Goal: Navigation & Orientation: Find specific page/section

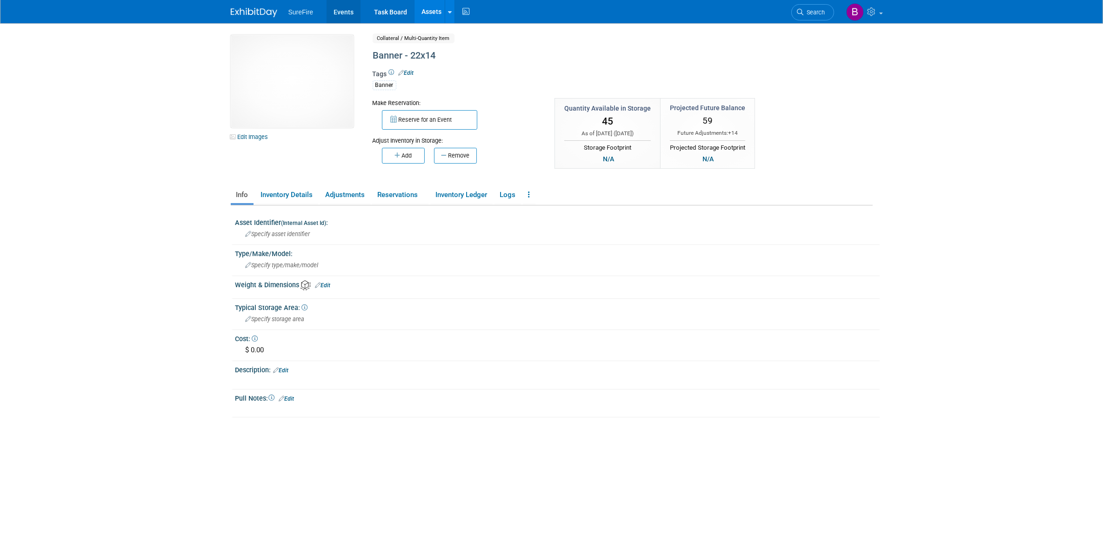
click at [337, 12] on link "Events" at bounding box center [344, 11] width 34 height 23
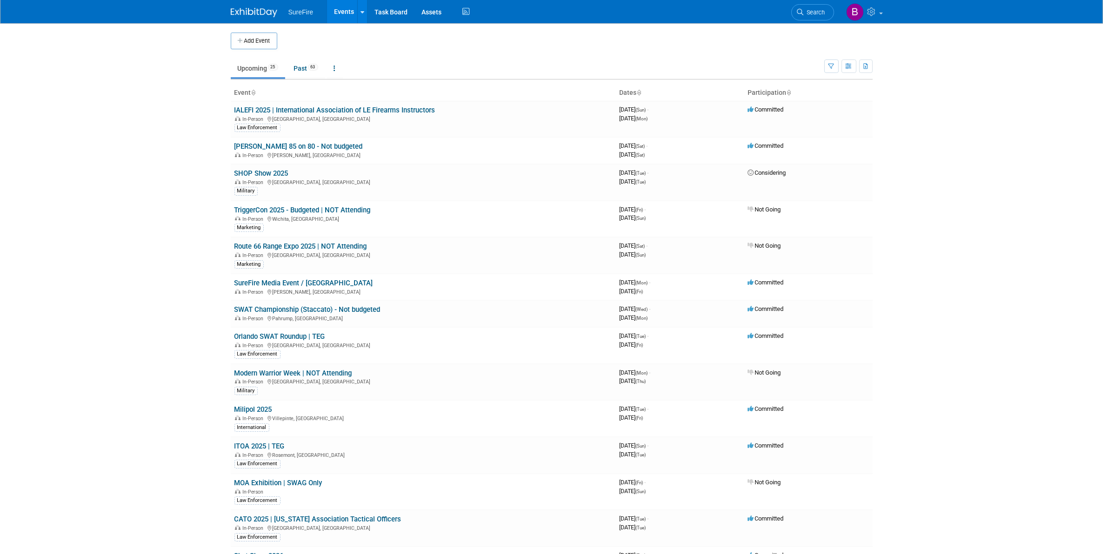
click at [151, 222] on body "SureFire Events Add Event Bulk Upload Events Shareable Event Boards Recently Vi…" at bounding box center [551, 277] width 1103 height 554
click at [112, 178] on body "SureFire Events Add Event Bulk Upload Events Shareable Event Boards Recently Vi…" at bounding box center [551, 277] width 1103 height 554
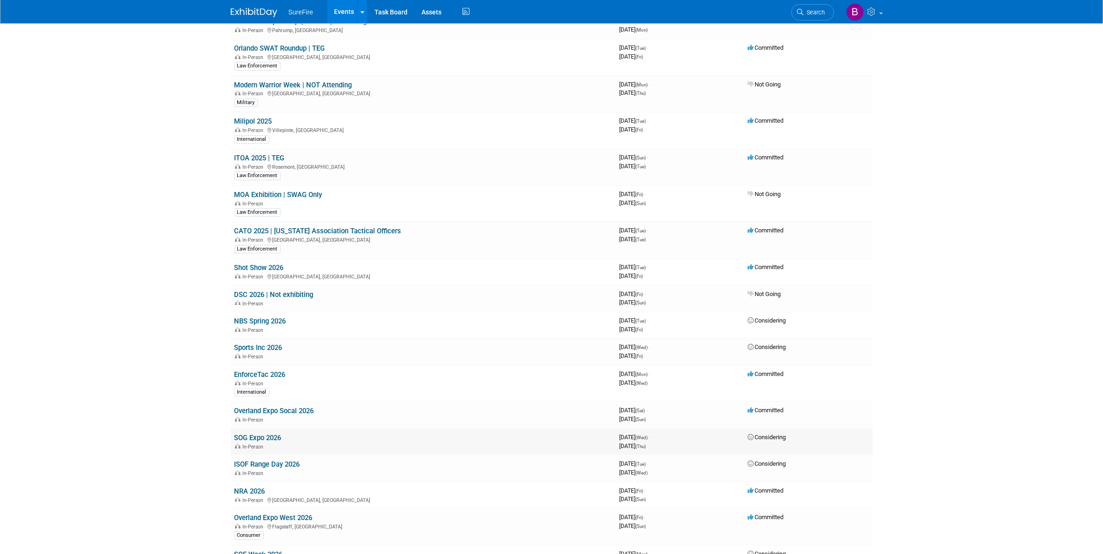
scroll to position [263, 0]
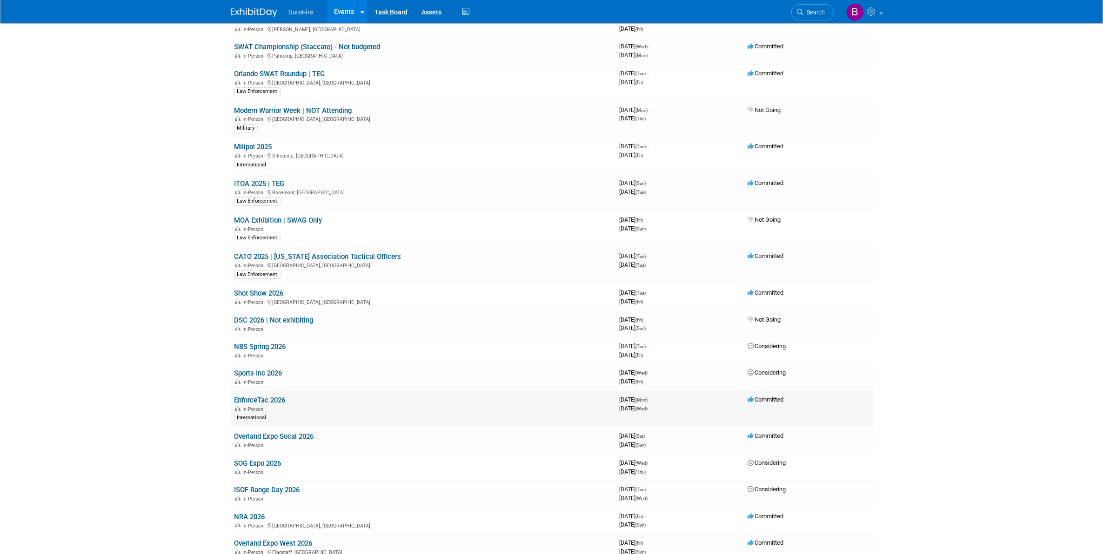
click at [255, 399] on link "EnforceTac 2026" at bounding box center [259, 400] width 51 height 8
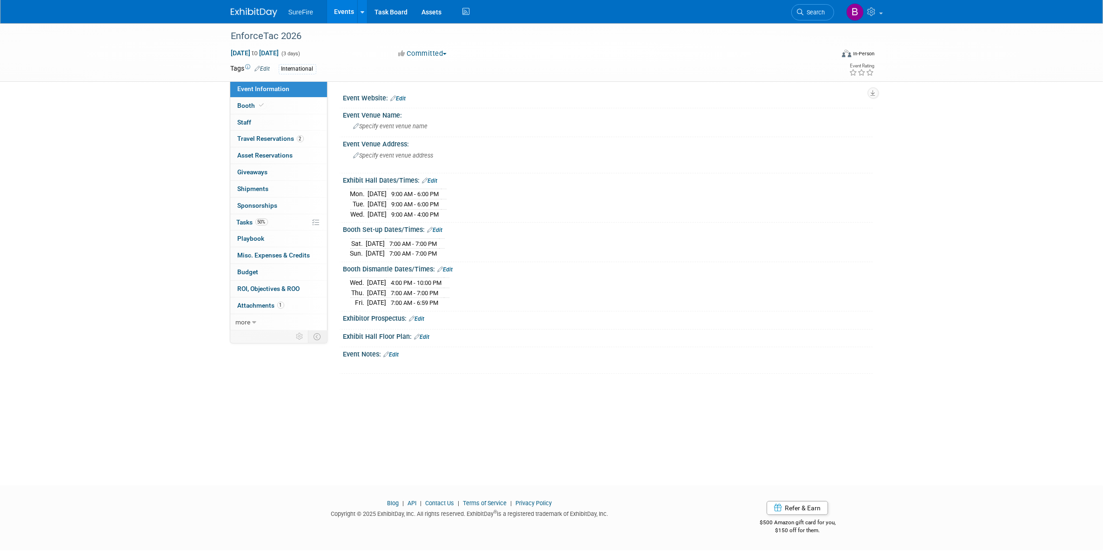
click at [340, 8] on link "Events" at bounding box center [344, 11] width 34 height 23
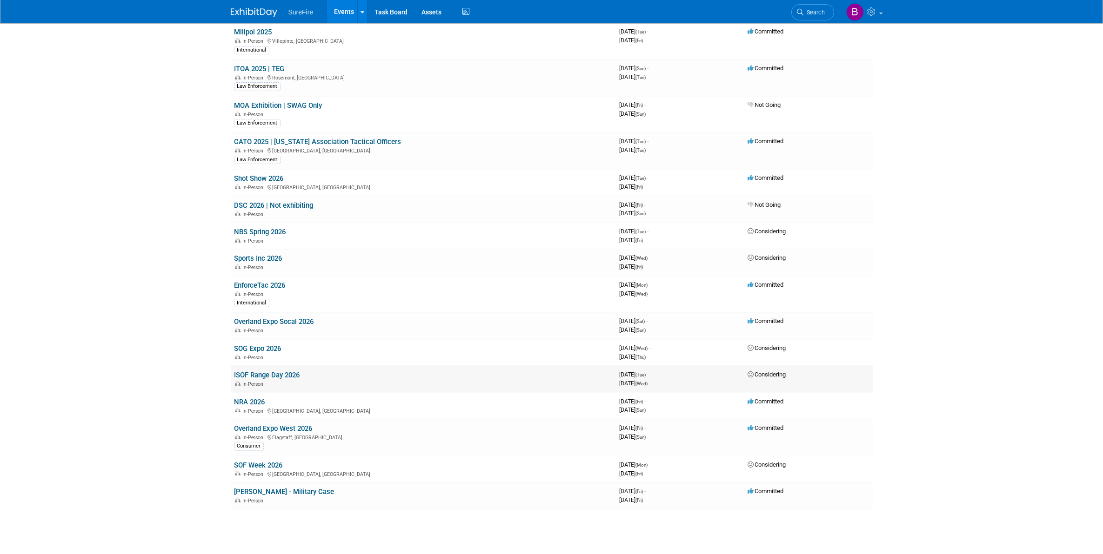
scroll to position [379, 0]
click at [251, 175] on link "Shot Show 2026" at bounding box center [258, 177] width 49 height 8
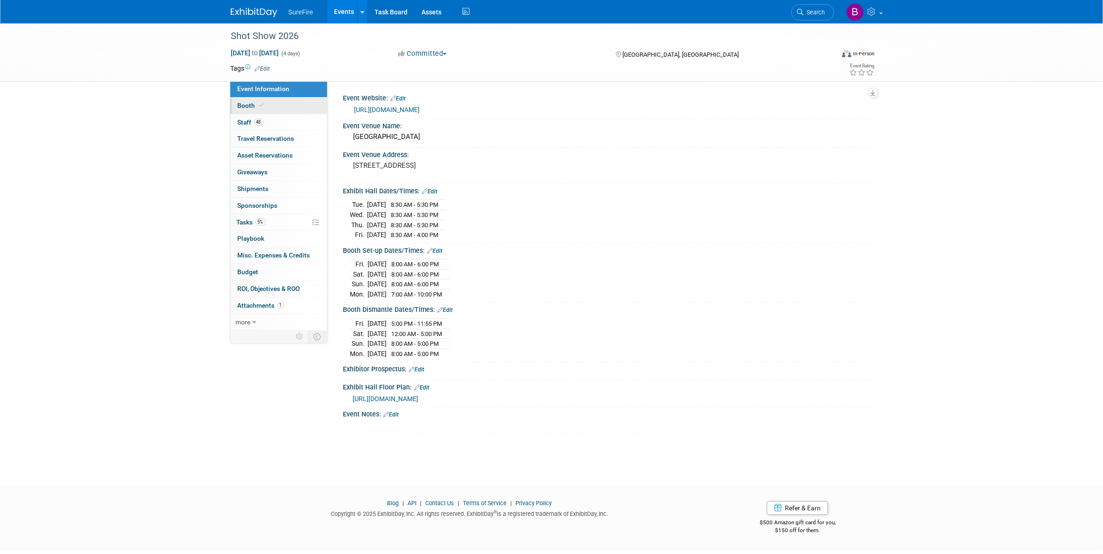
click at [285, 100] on link "Booth" at bounding box center [278, 106] width 97 height 16
